Goal: Task Accomplishment & Management: Manage account settings

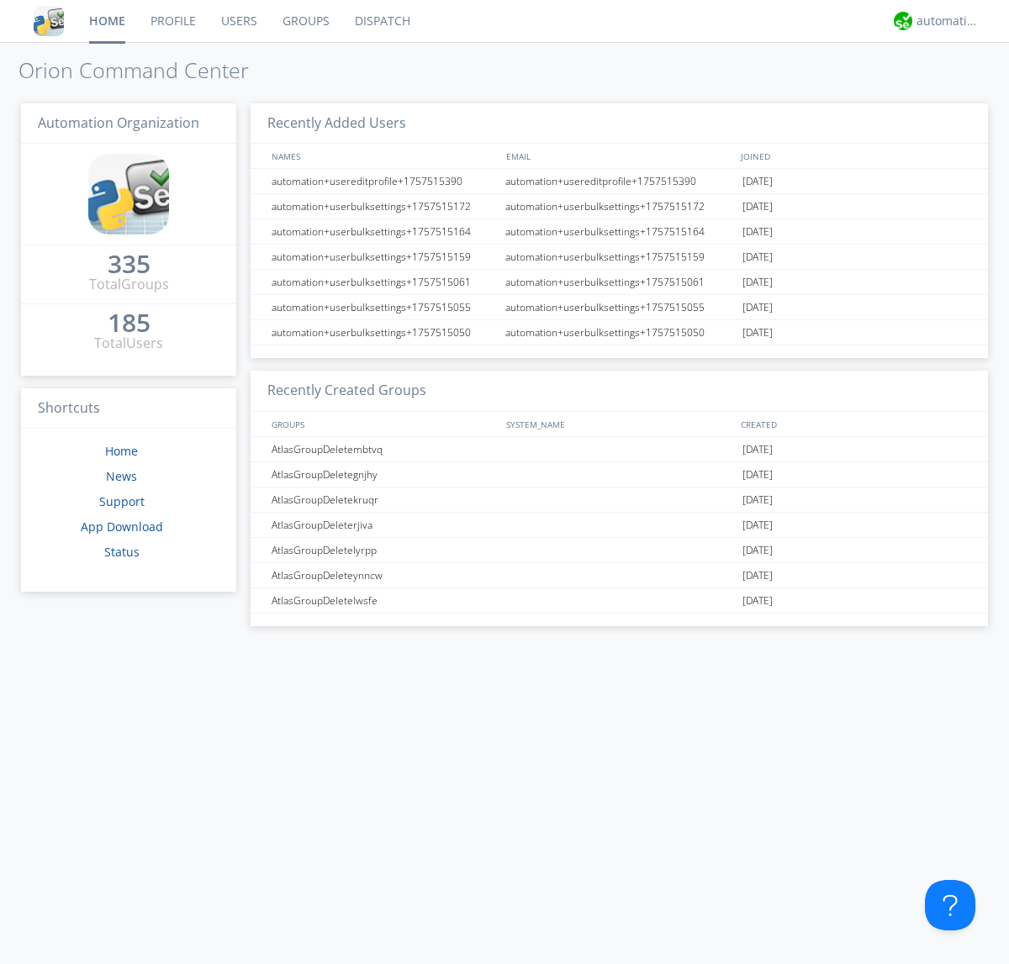
click at [304, 21] on link "Groups" at bounding box center [306, 21] width 72 height 42
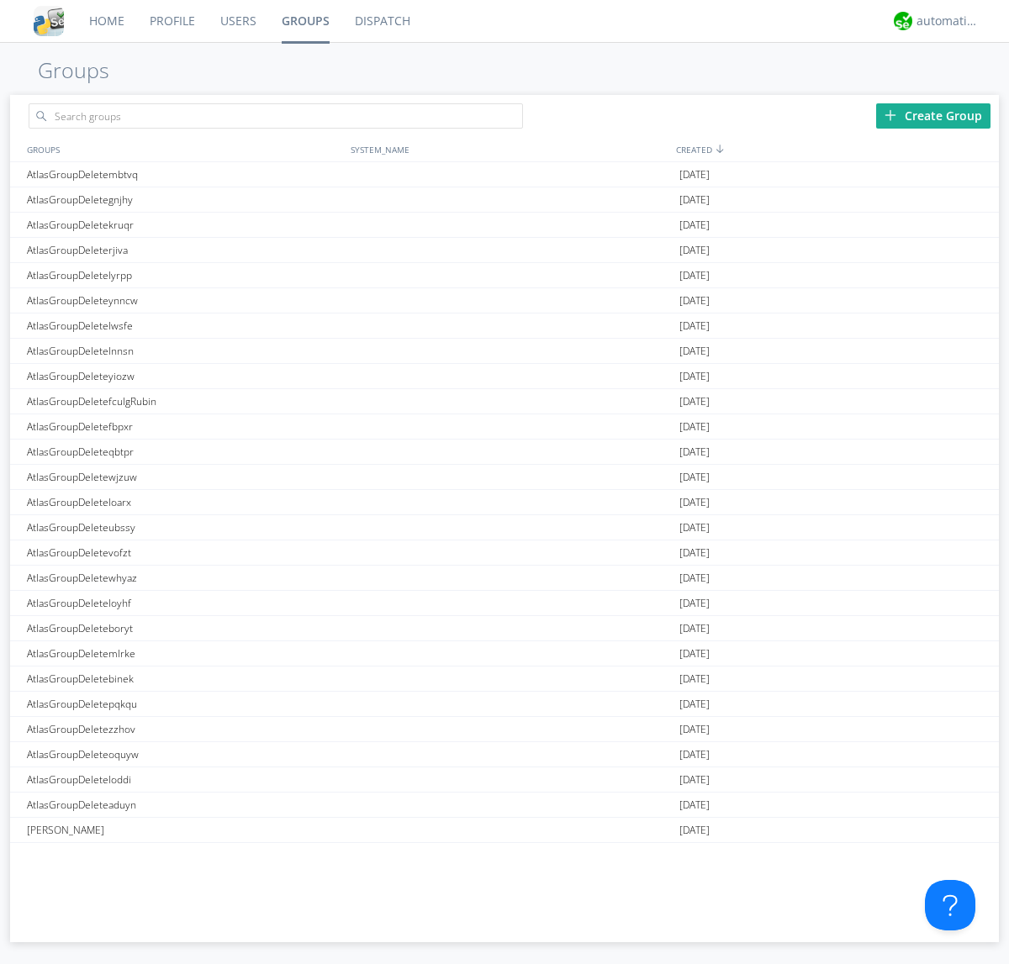
click at [933, 115] on div "Create Group" at bounding box center [933, 115] width 114 height 25
click at [304, 21] on link "Groups" at bounding box center [305, 21] width 73 height 42
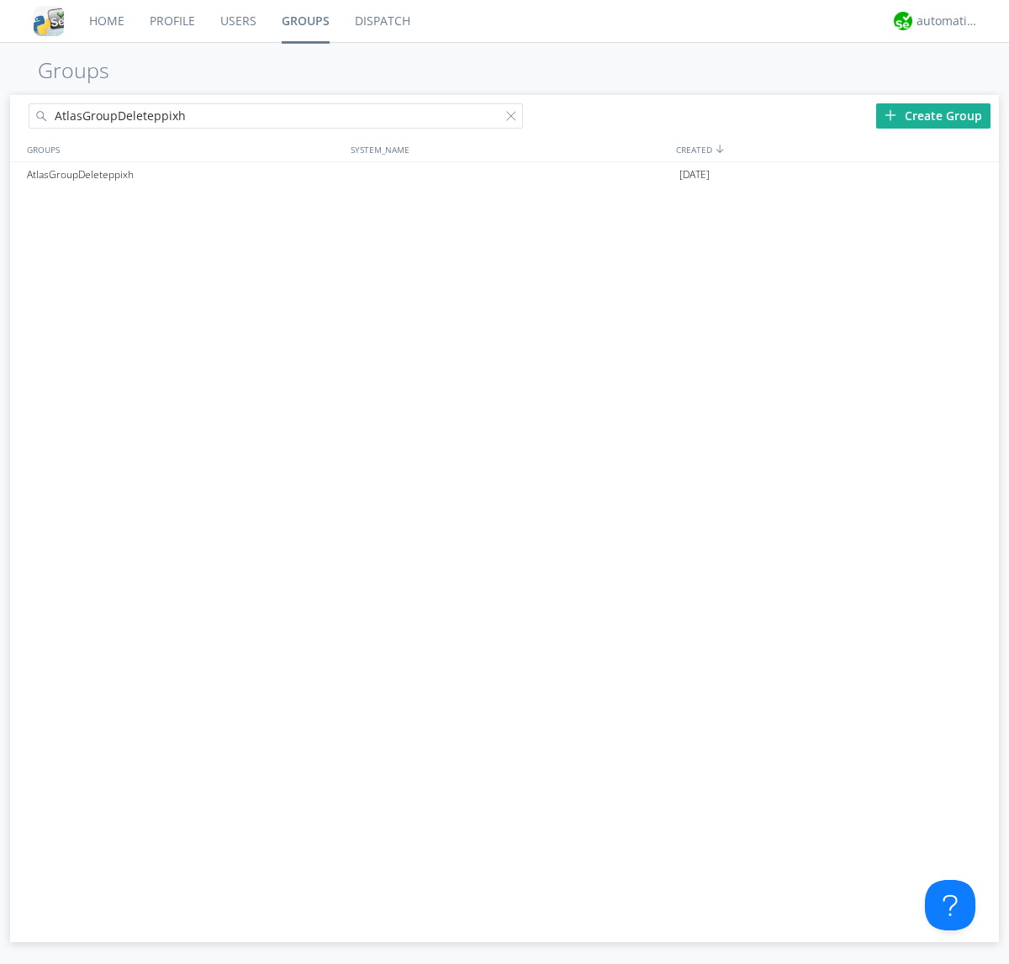
type input "AtlasGroupDeleteppixh"
click at [515, 119] on div at bounding box center [514, 119] width 17 height 17
type input "AtlasGroupDeleteppixh"
click at [184, 174] on div "AtlasGroupDeleteppixh" at bounding box center [185, 174] width 324 height 25
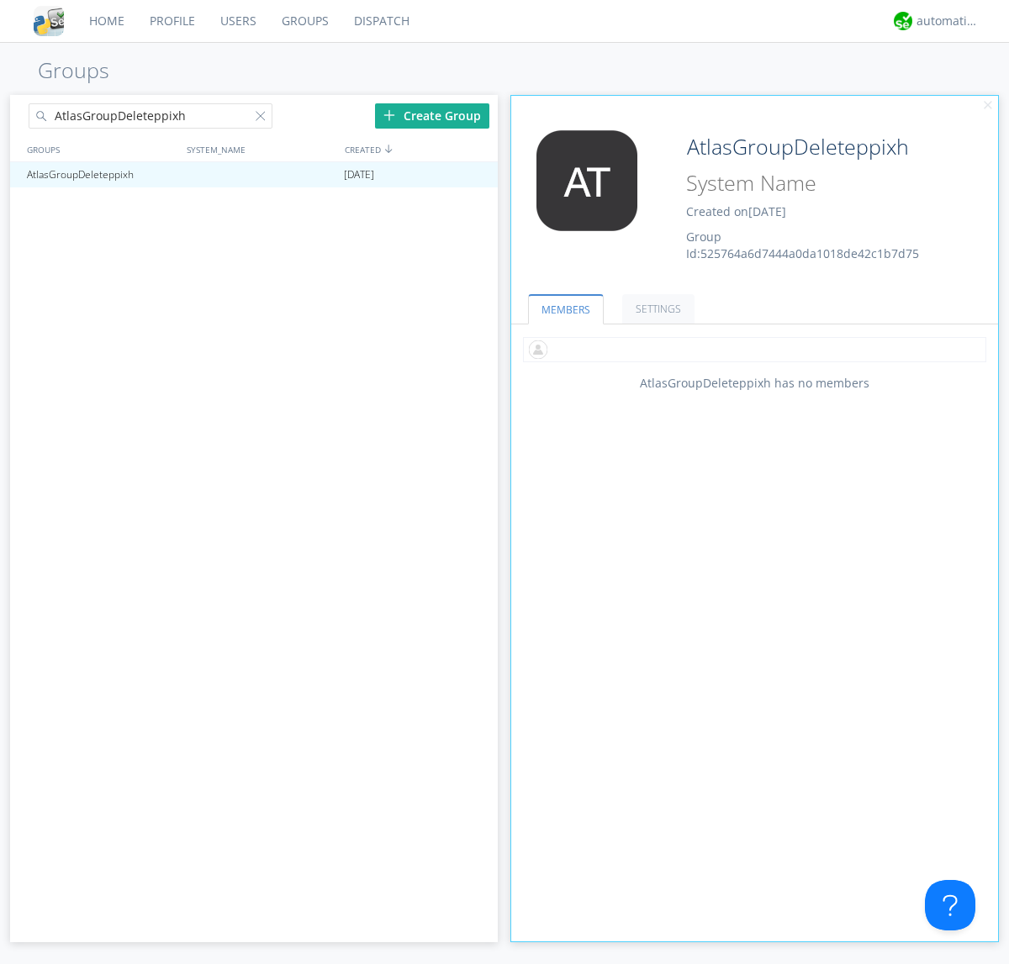
click at [754, 349] on input "text" at bounding box center [754, 349] width 463 height 25
type input "automation+atlas0005"
click at [751, 349] on input "text" at bounding box center [754, 349] width 463 height 25
type input "automation+atlas0004"
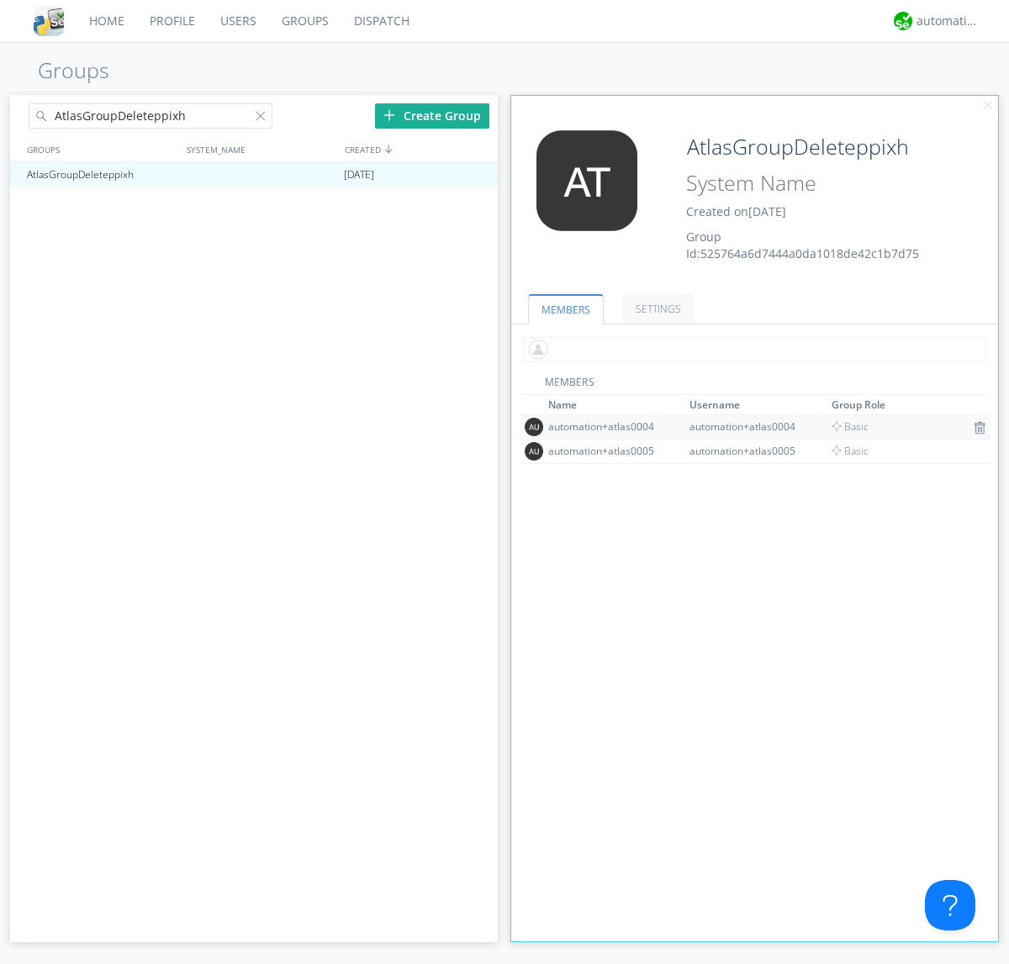
scroll to position [108, 0]
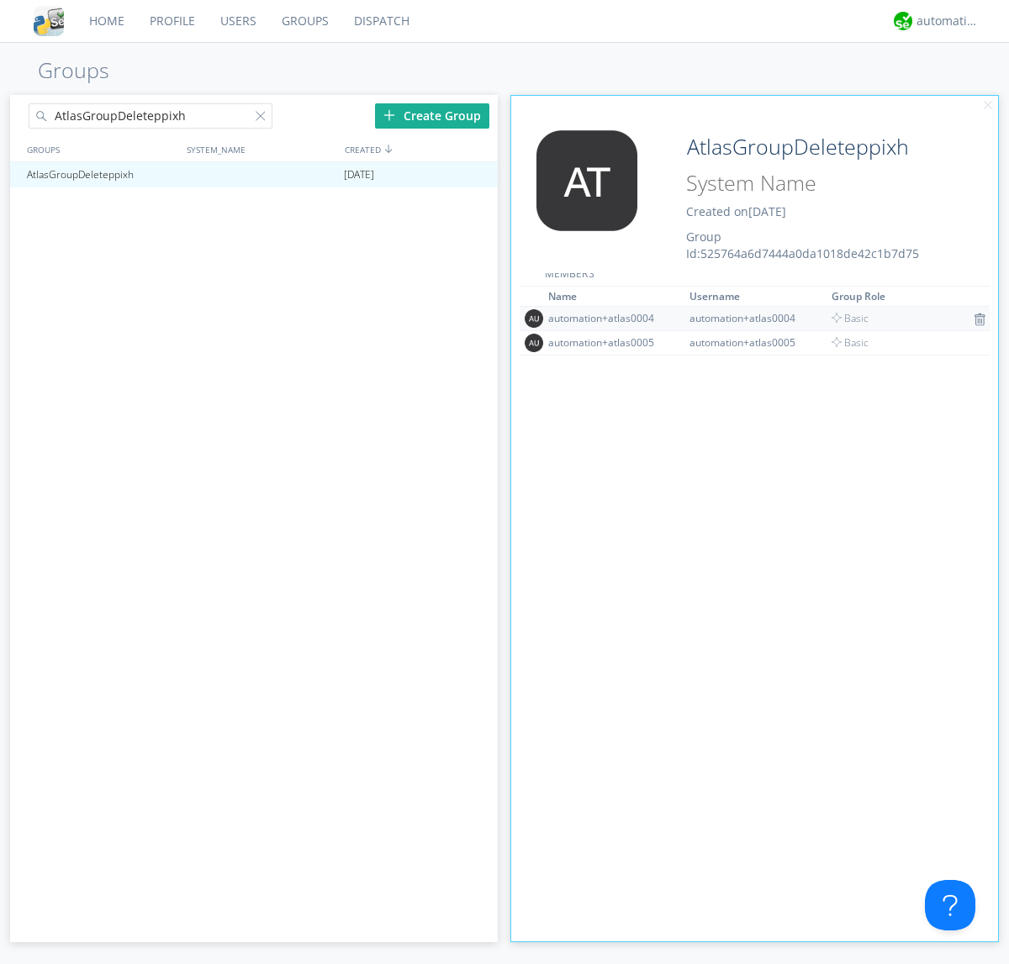
click at [974, 319] on img at bounding box center [980, 319] width 12 height 13
click at [476, 175] on div at bounding box center [476, 174] width 17 height 13
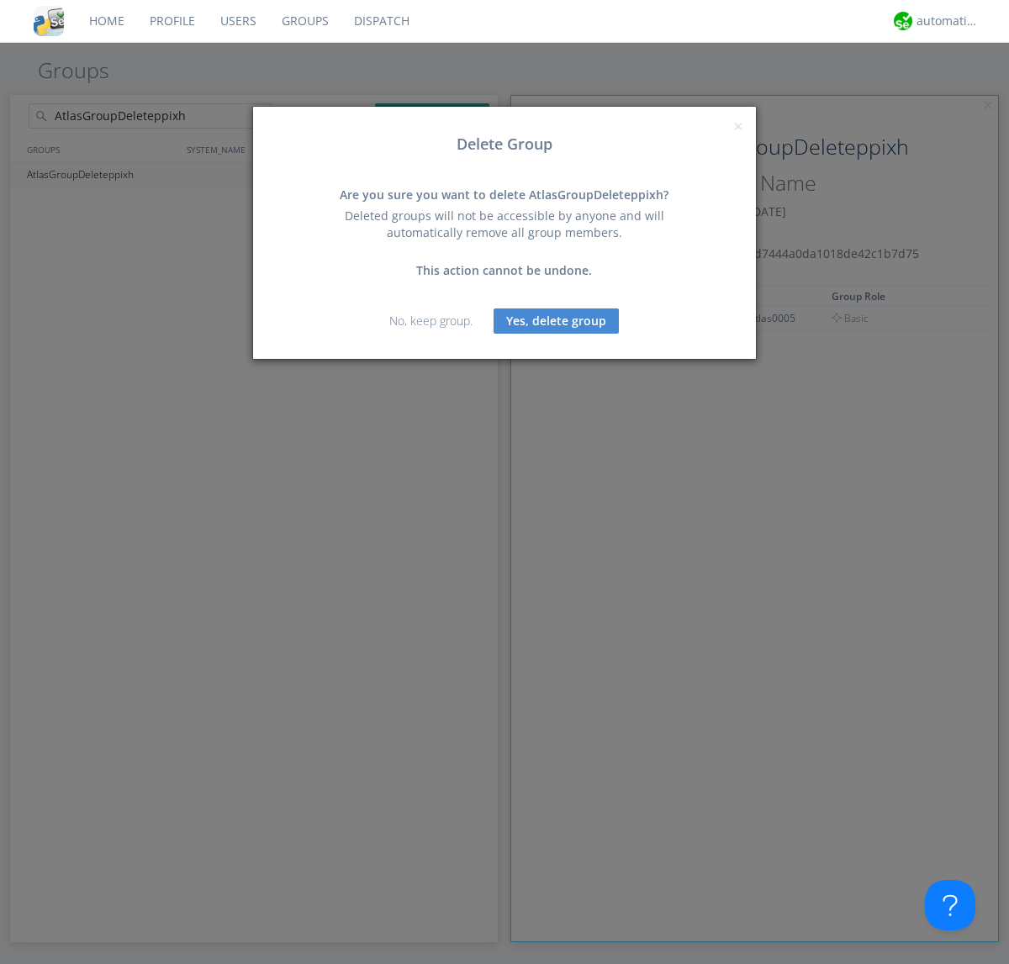
click at [557, 320] on button "Yes, delete group" at bounding box center [555, 321] width 125 height 25
